Goal: Task Accomplishment & Management: Manage account settings

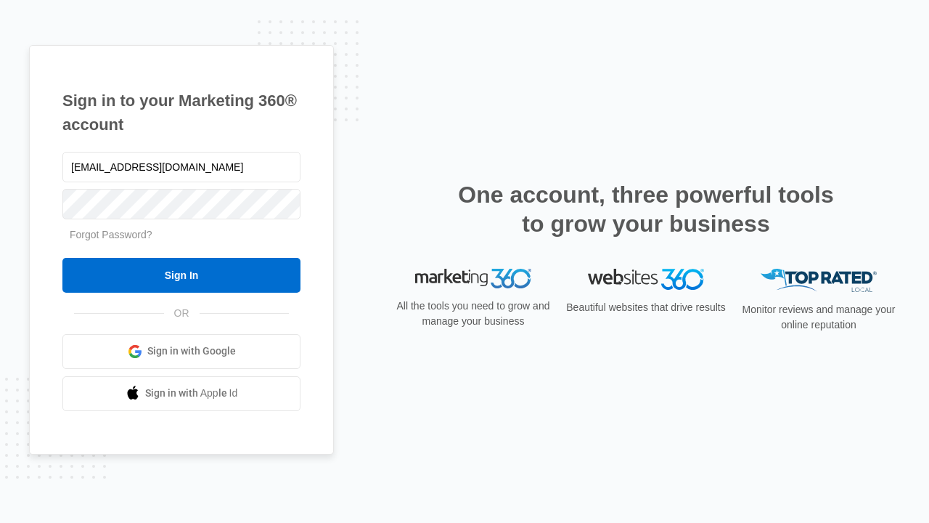
type input "dankie614@gmail.com"
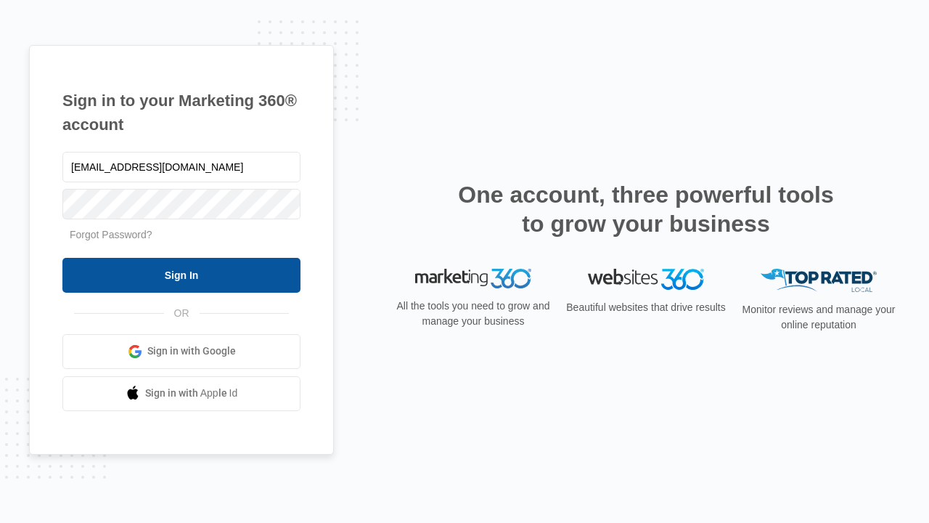
click at [181, 274] on input "Sign In" at bounding box center [181, 275] width 238 height 35
